Goal: Task Accomplishment & Management: Manage account settings

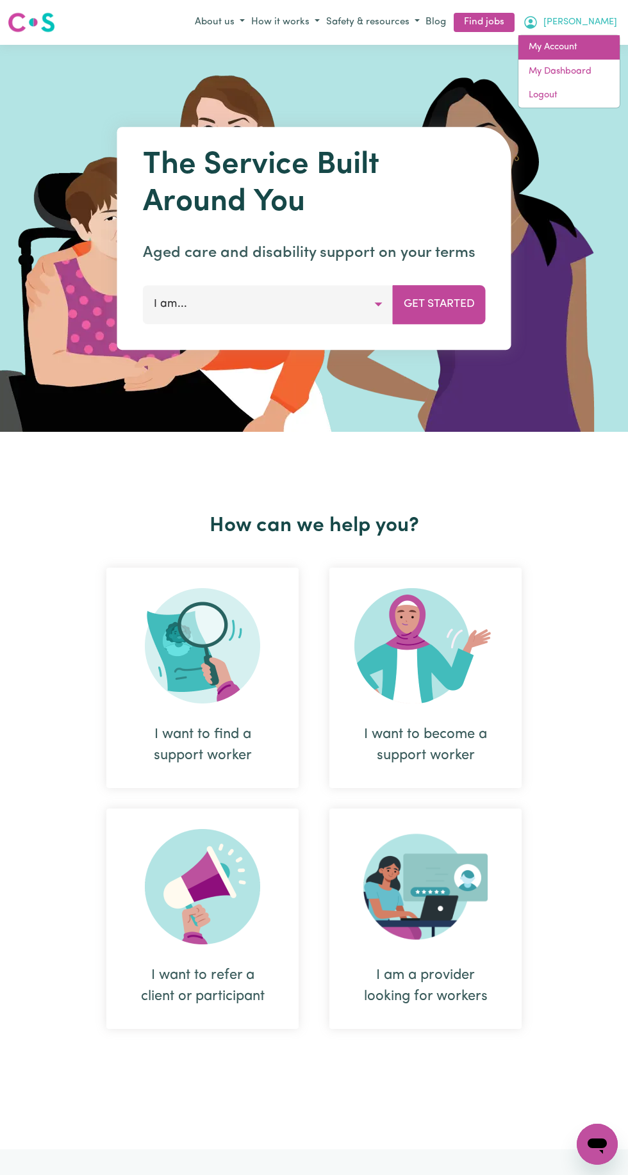
click at [549, 47] on link "My Account" at bounding box center [568, 47] width 101 height 24
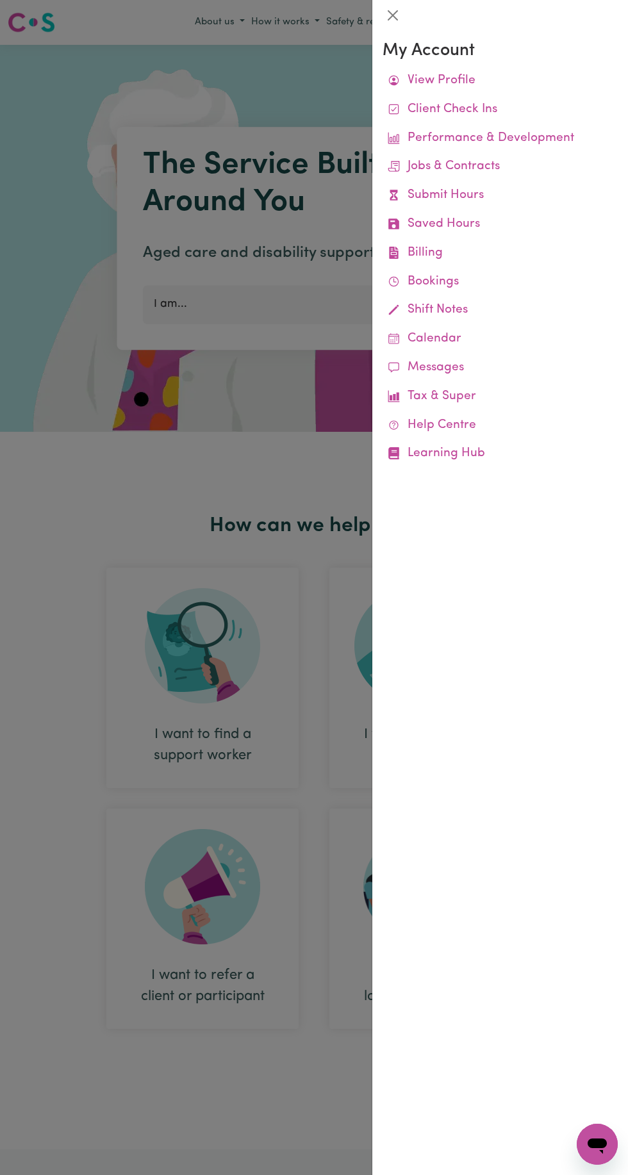
click at [425, 252] on link "Billing Job Reports Remittances Platform Fee Invoices" at bounding box center [500, 253] width 235 height 29
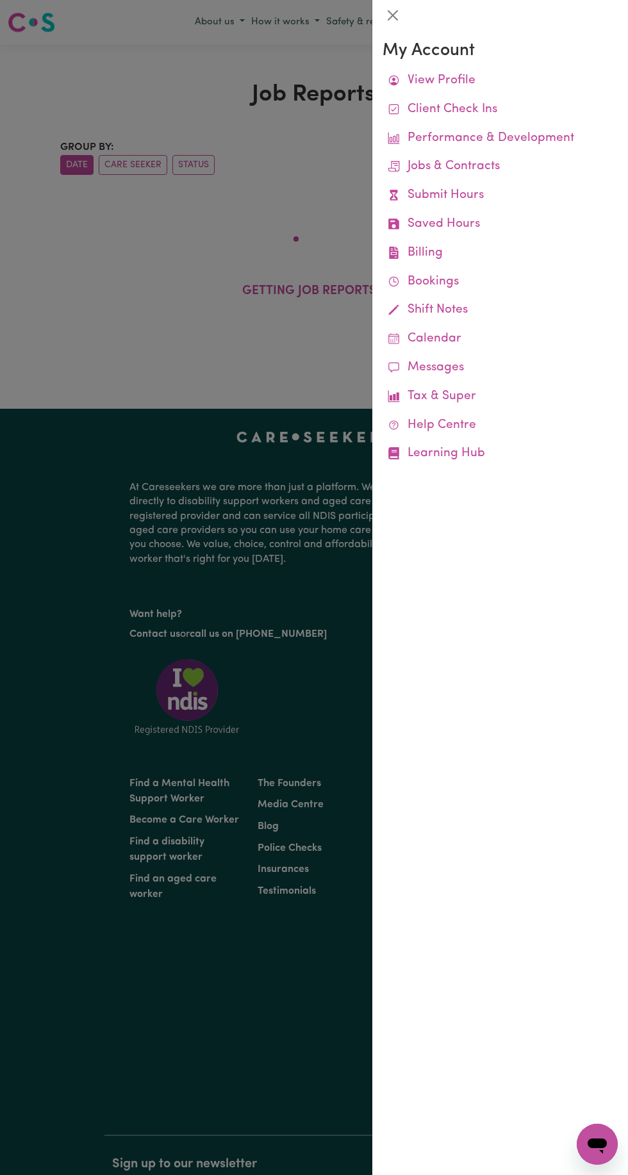
click at [381, 17] on div at bounding box center [500, 15] width 256 height 31
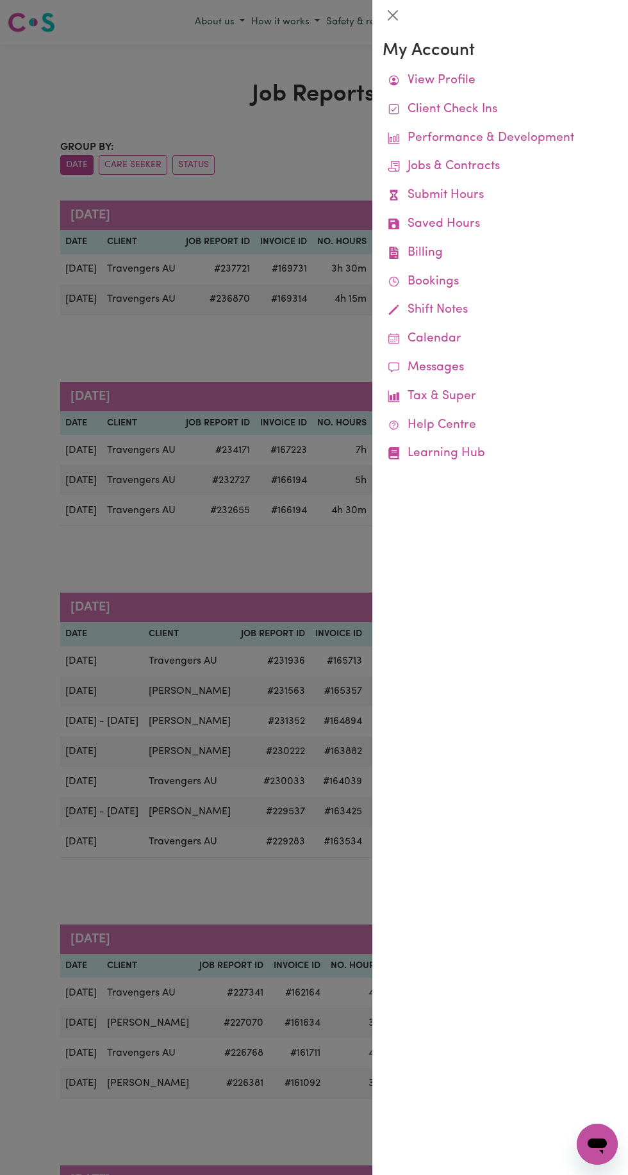
click at [375, 17] on div at bounding box center [500, 15] width 256 height 31
click at [154, 387] on div at bounding box center [314, 587] width 628 height 1175
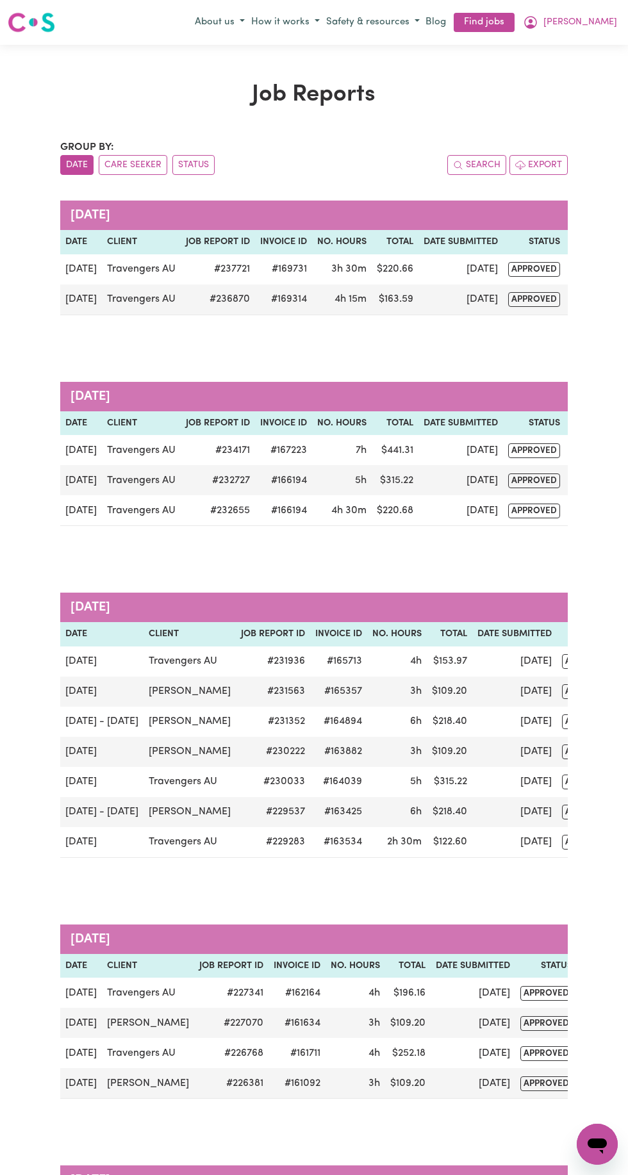
scroll to position [0, 51]
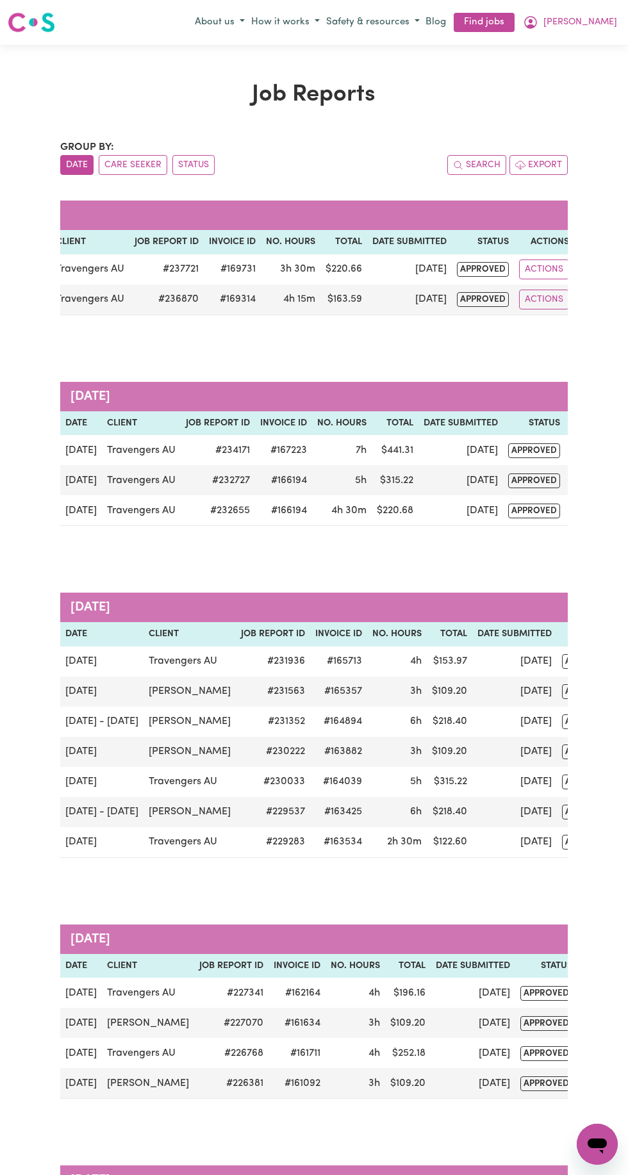
click at [528, 262] on button "Actions" at bounding box center [544, 270] width 50 height 20
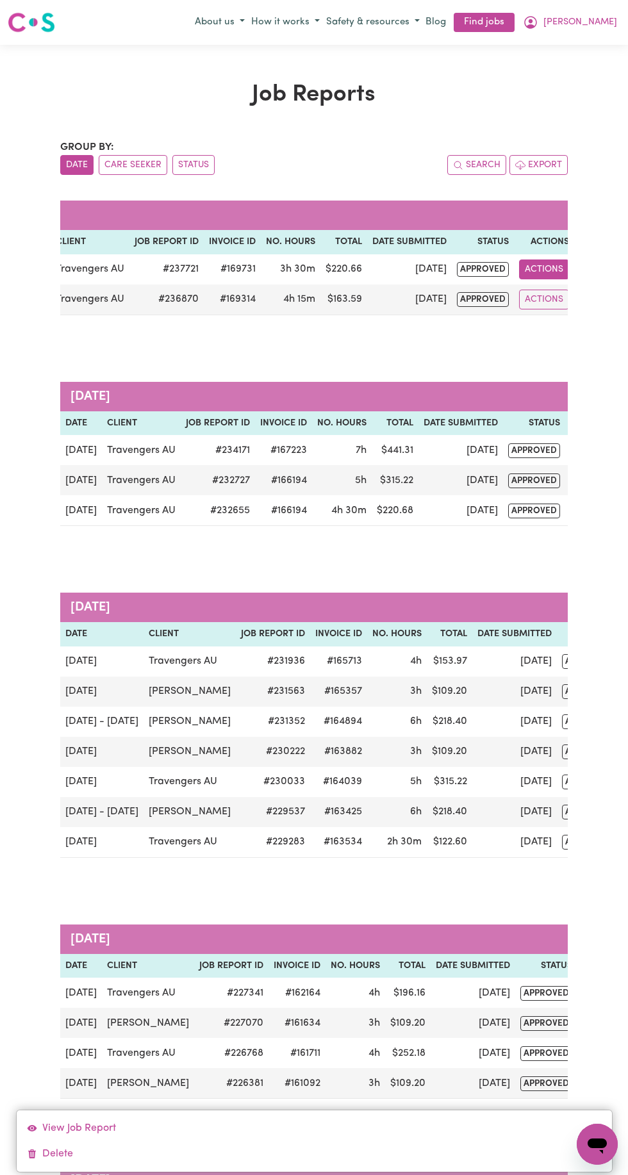
click at [541, 270] on button "Actions" at bounding box center [544, 270] width 50 height 20
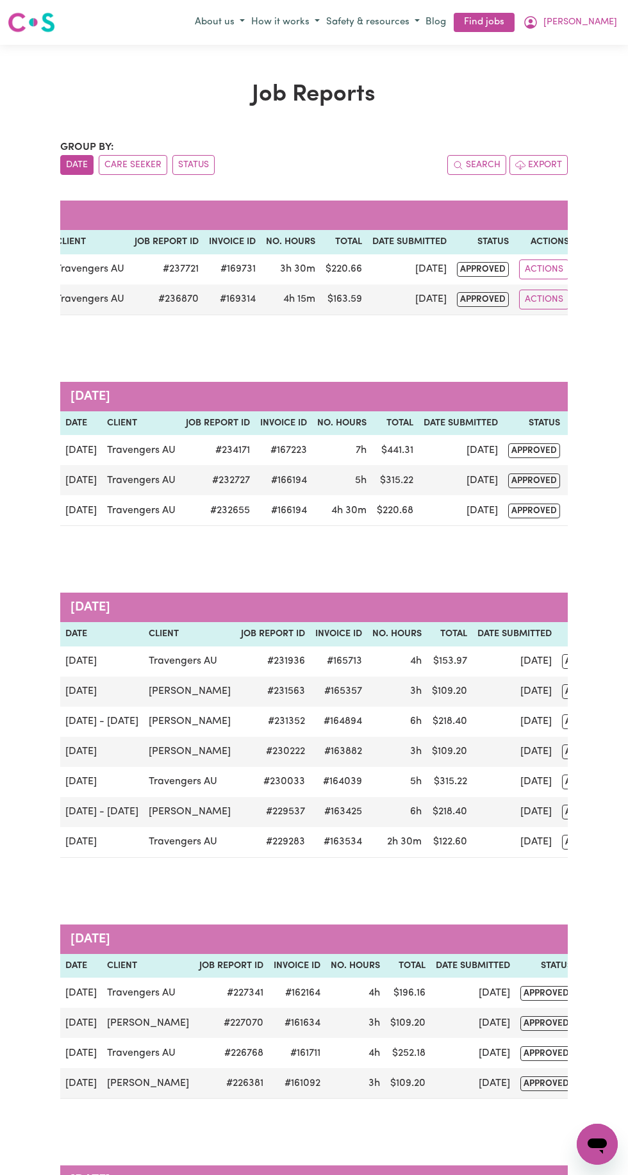
click at [554, 268] on button "Actions" at bounding box center [544, 270] width 50 height 20
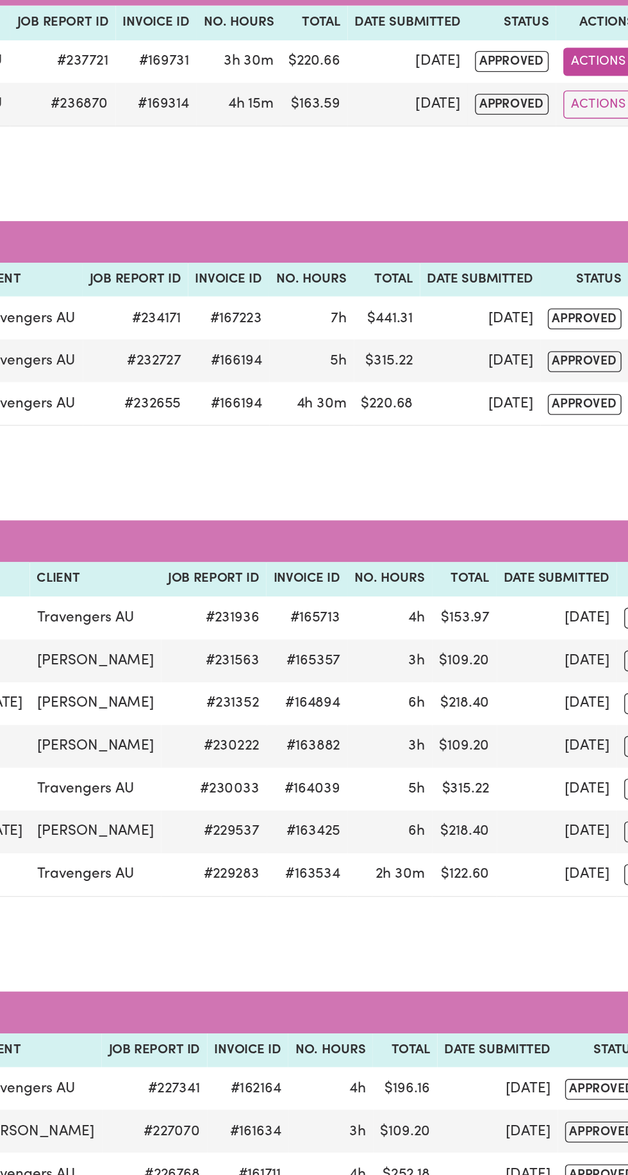
scroll to position [0, 0]
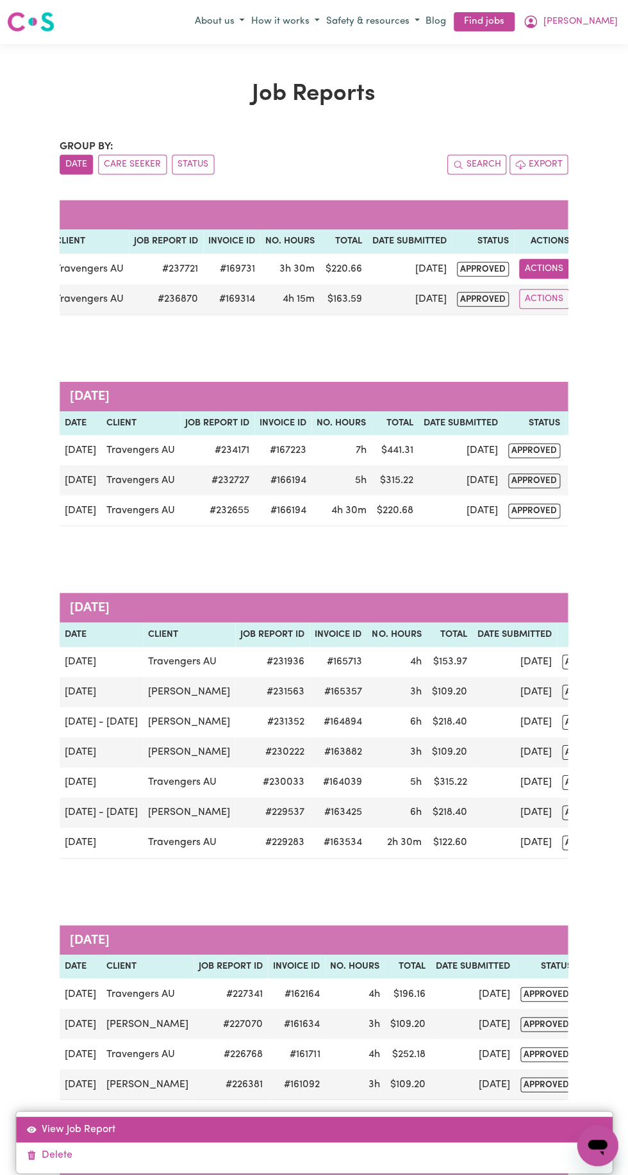
click at [437, 1121] on link "View Job Report" at bounding box center [314, 1129] width 595 height 26
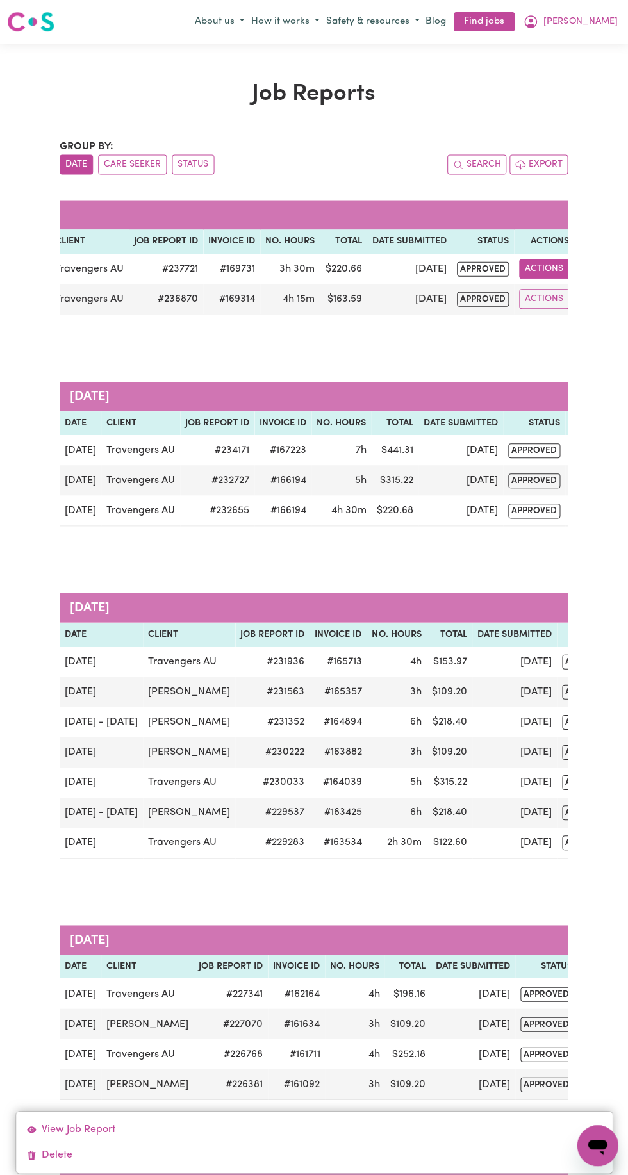
select select "pm"
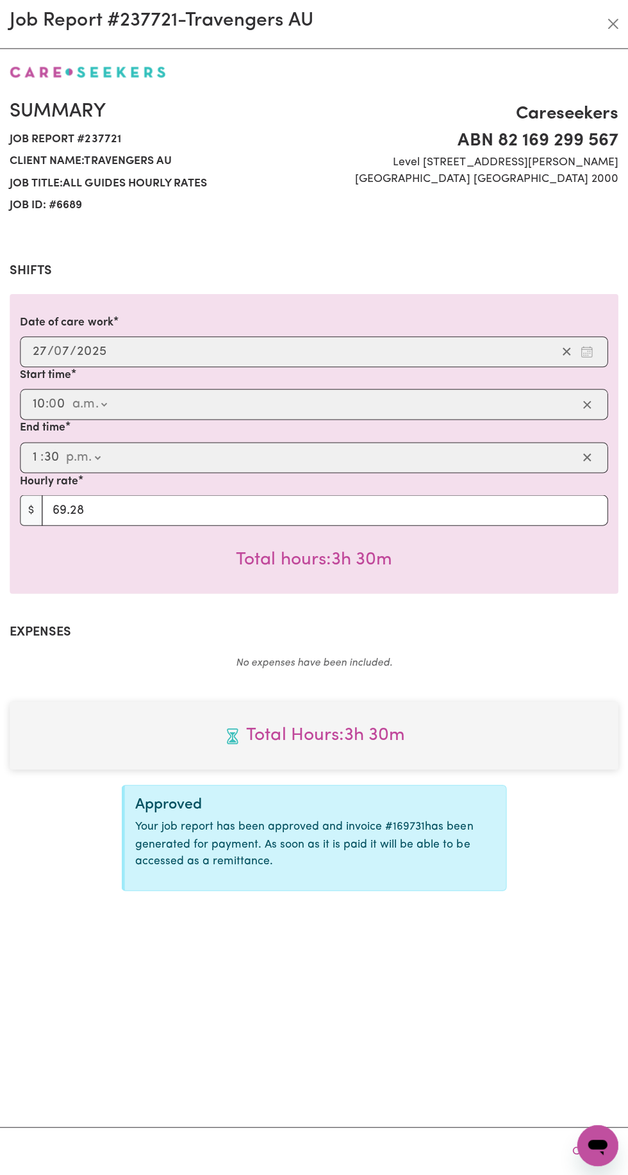
select select "69.28-[DATE]"
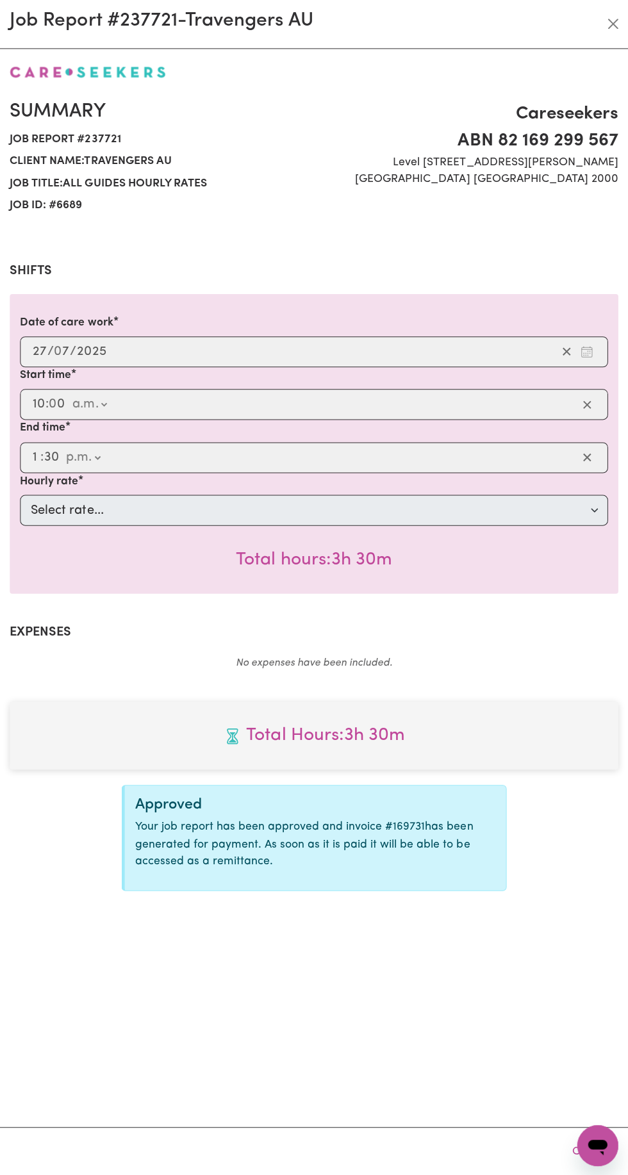
click at [202, 431] on div "End time 13:30 1 : 30 a.m. p.m." at bounding box center [314, 446] width 587 height 53
